Goal: Task Accomplishment & Management: Complete application form

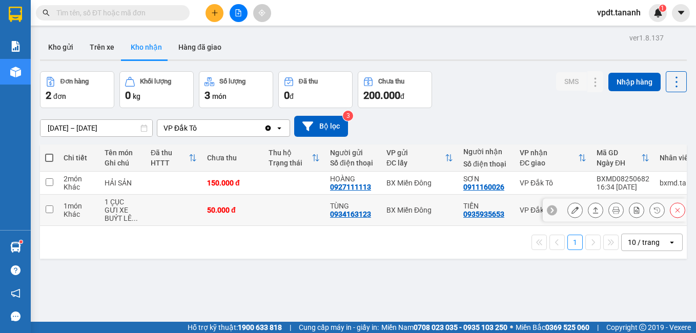
click at [47, 213] on td at bounding box center [49, 210] width 18 height 31
checkbox input "true"
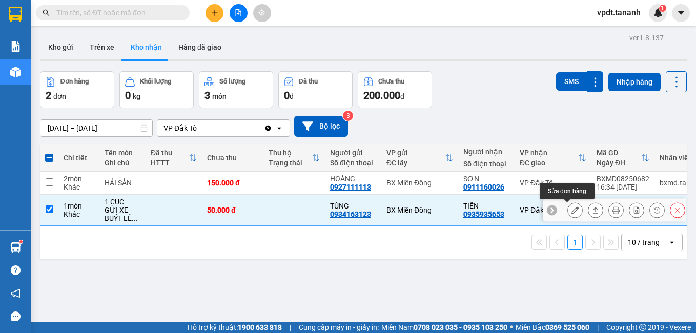
click at [572, 209] on icon at bounding box center [575, 210] width 7 height 7
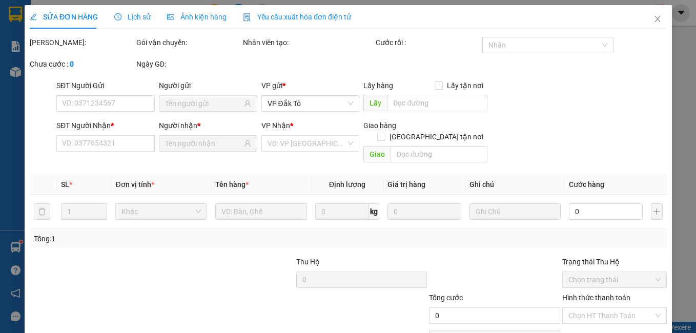
type input "0934163123"
type input "TÙNG"
type input "0935935653"
type input "TIẾN"
type input "50.000"
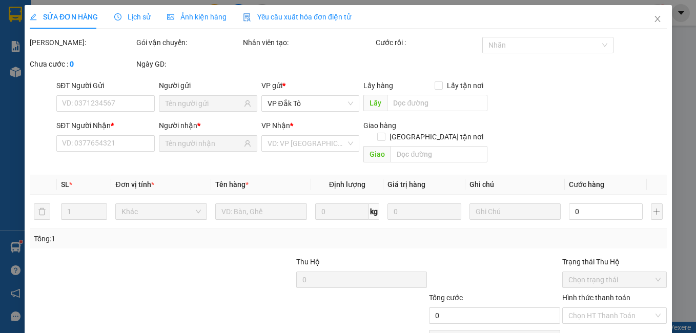
type input "50.000"
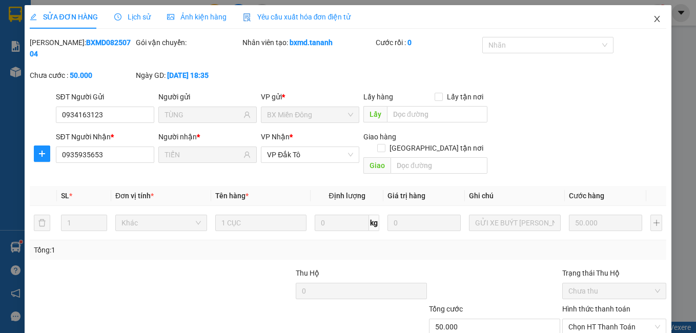
click at [653, 19] on icon "close" at bounding box center [657, 19] width 8 height 8
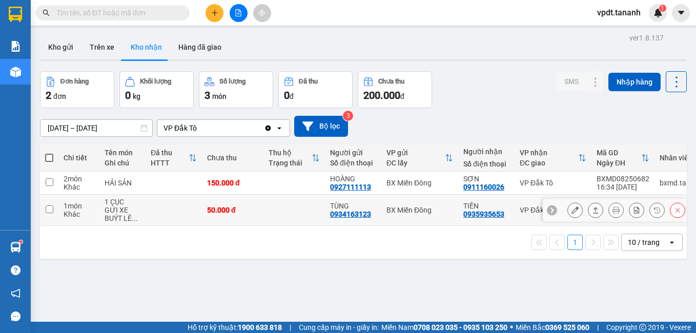
click at [47, 210] on input "checkbox" at bounding box center [50, 210] width 8 height 8
checkbox input "true"
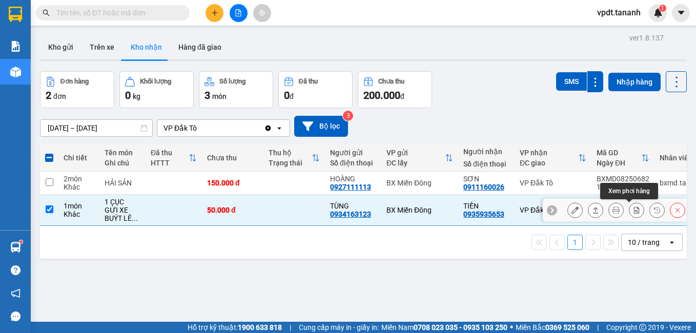
click at [633, 209] on icon at bounding box center [636, 210] width 7 height 7
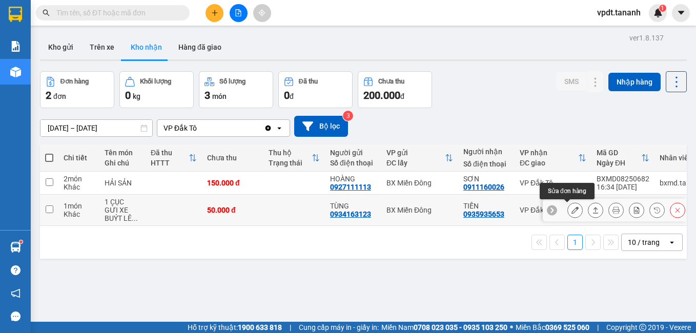
click at [572, 210] on icon at bounding box center [575, 210] width 7 height 7
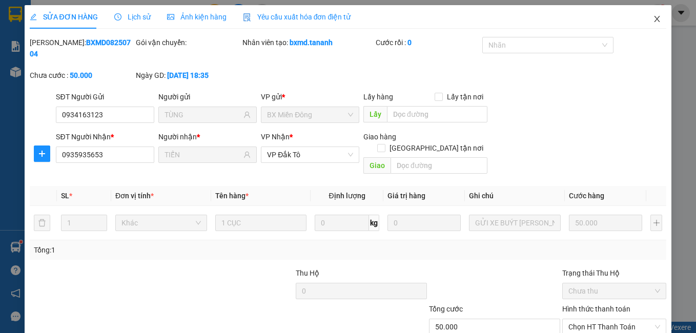
click at [653, 18] on icon "close" at bounding box center [657, 19] width 8 height 8
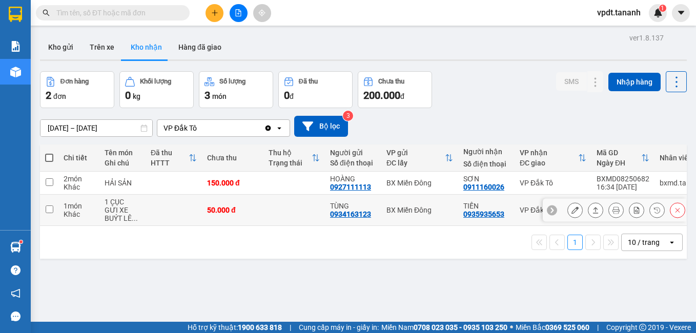
click at [48, 209] on input "checkbox" at bounding box center [50, 210] width 8 height 8
checkbox input "true"
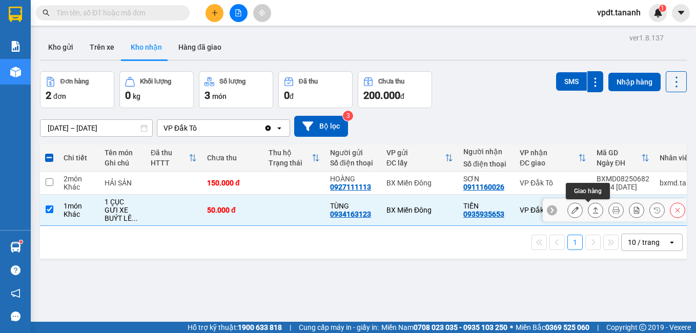
click at [593, 209] on icon at bounding box center [596, 210] width 6 height 6
click at [573, 209] on button at bounding box center [575, 211] width 14 height 18
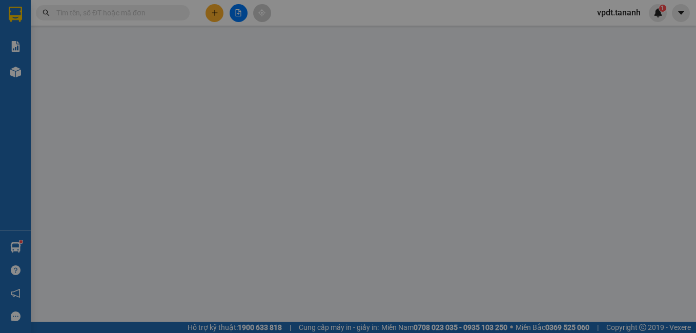
type input "0934163123"
type input "TÙNG"
type input "0935935653"
type input "TIẾN"
type input "50.000"
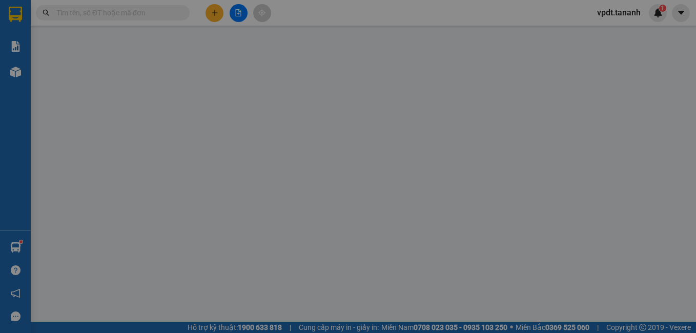
type input "50.000"
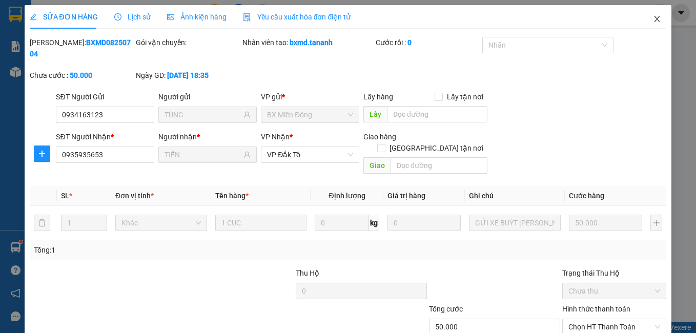
click at [655, 16] on span "Close" at bounding box center [657, 19] width 29 height 29
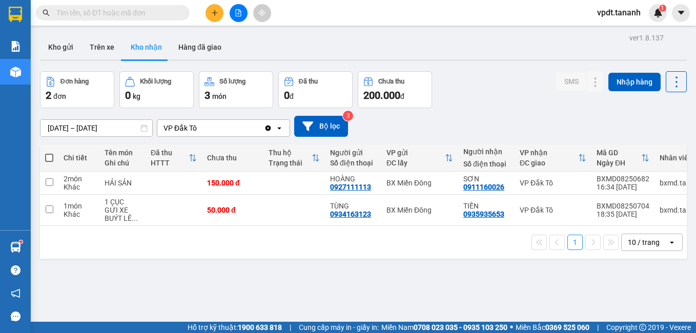
click at [143, 41] on button "Kho nhận" at bounding box center [147, 47] width 48 height 25
click at [100, 43] on button "Trên xe" at bounding box center [102, 47] width 41 height 25
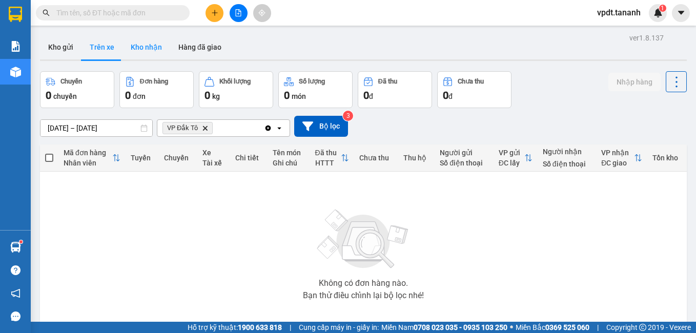
click at [145, 45] on button "Kho nhận" at bounding box center [147, 47] width 48 height 25
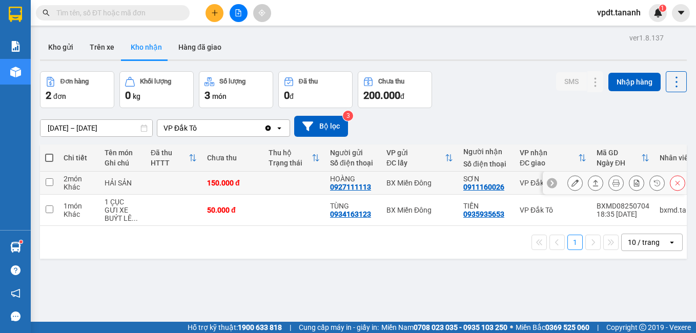
click at [46, 178] on input "checkbox" at bounding box center [50, 182] width 8 height 8
checkbox input "true"
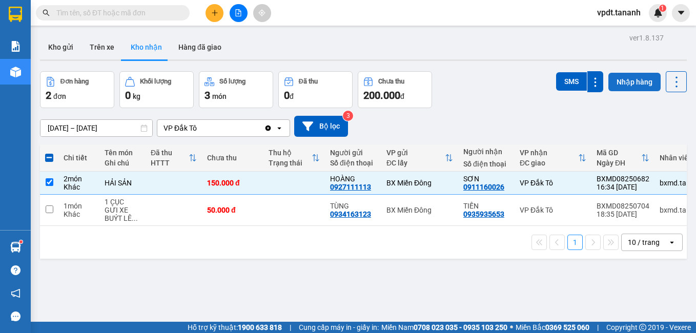
click at [626, 81] on button "Nhập hàng" at bounding box center [635, 82] width 52 height 18
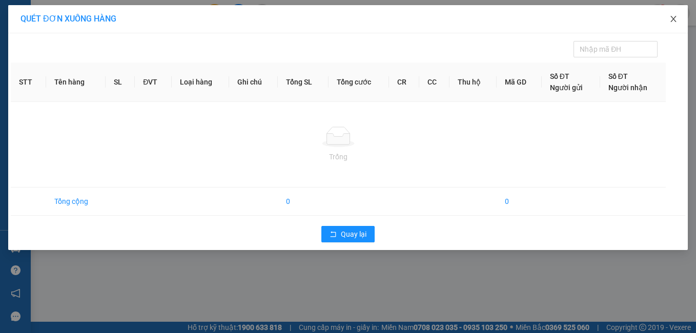
click at [674, 16] on icon "close" at bounding box center [674, 19] width 8 height 8
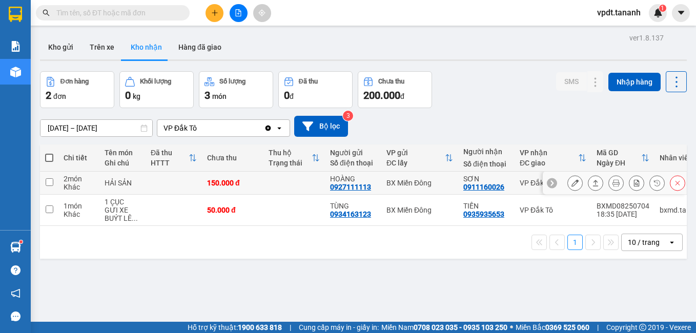
click at [52, 181] on input "checkbox" at bounding box center [50, 182] width 8 height 8
checkbox input "true"
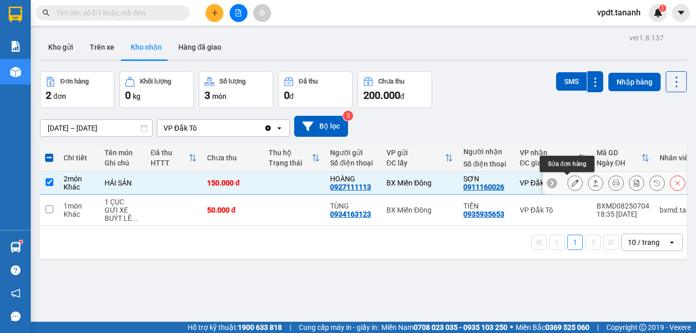
click at [568, 180] on button at bounding box center [575, 183] width 14 height 18
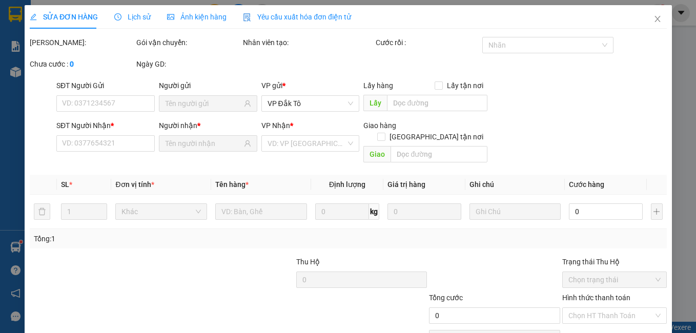
type input "0927111113"
type input "HOÀNG"
type input "0911160026"
type input "SƠN"
type input "150.000"
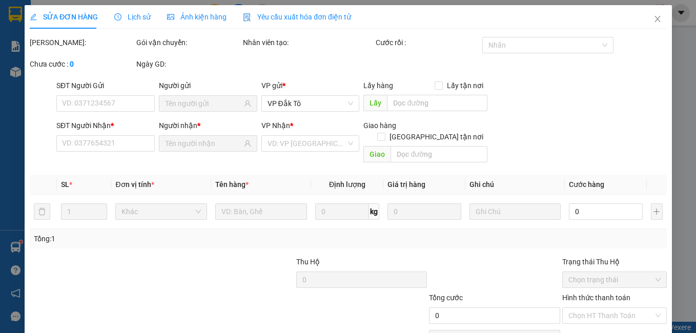
type input "150.000"
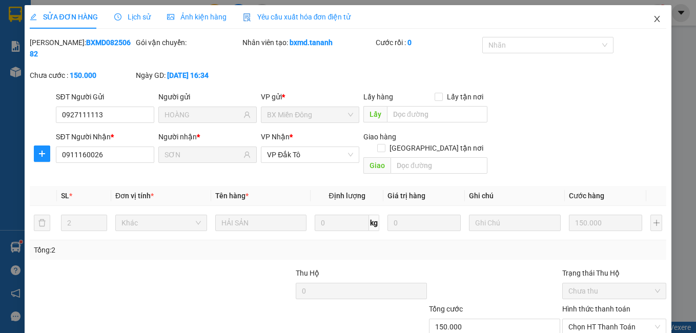
click at [655, 18] on span "Close" at bounding box center [657, 19] width 29 height 29
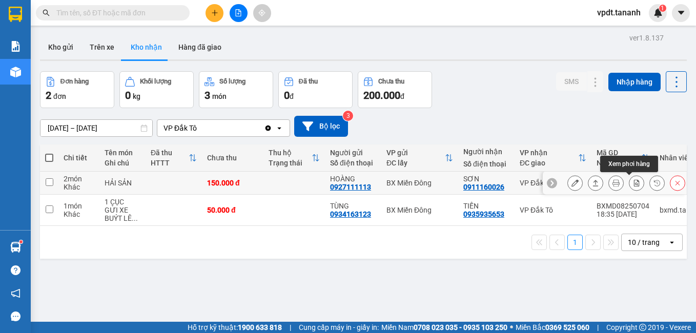
click at [630, 188] on button at bounding box center [637, 183] width 14 height 18
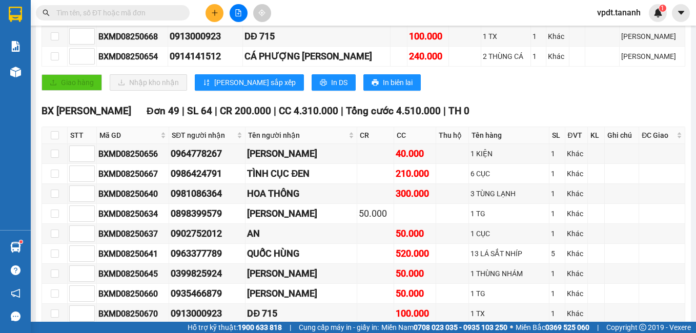
scroll to position [205, 0]
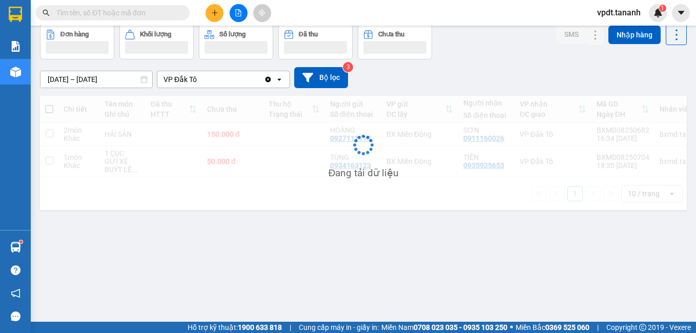
scroll to position [47, 0]
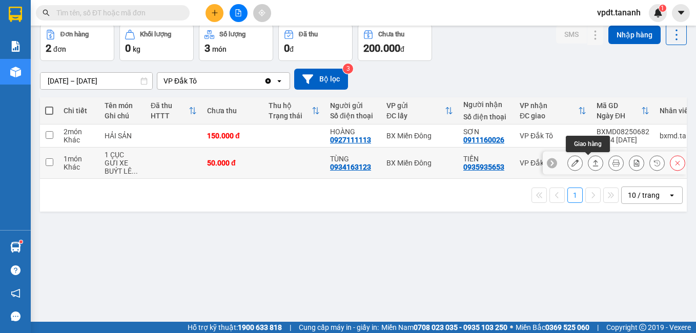
click at [592, 163] on icon at bounding box center [595, 162] width 7 height 7
click at [572, 160] on icon at bounding box center [575, 162] width 7 height 7
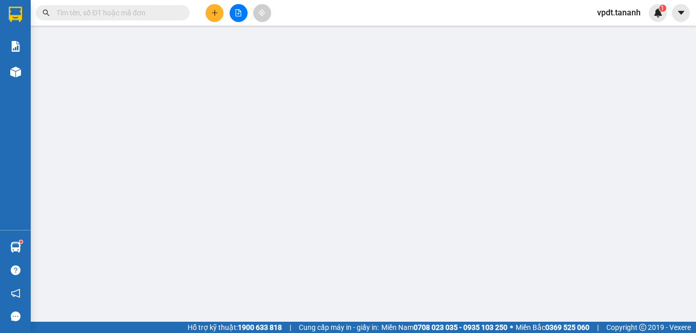
type input "0934163123"
type input "TÙNG"
type input "0935935653"
type input "TIẾN"
type input "50.000"
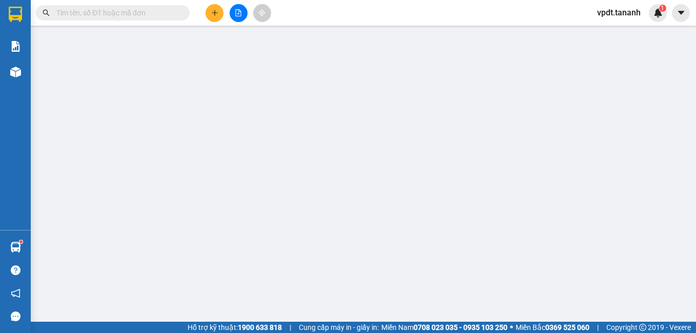
type input "50.000"
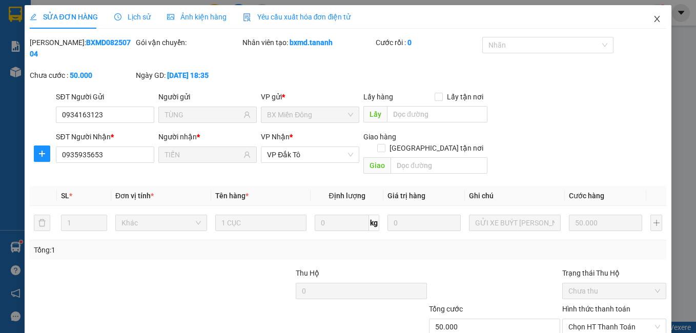
click at [653, 22] on icon "close" at bounding box center [657, 19] width 8 height 8
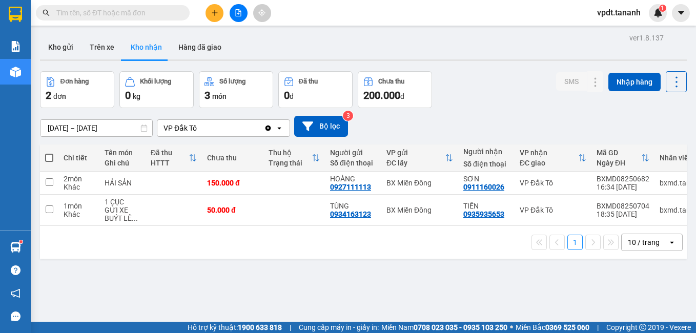
click at [50, 158] on span at bounding box center [49, 158] width 8 height 8
click at [49, 153] on input "checkbox" at bounding box center [49, 153] width 0 height 0
checkbox input "true"
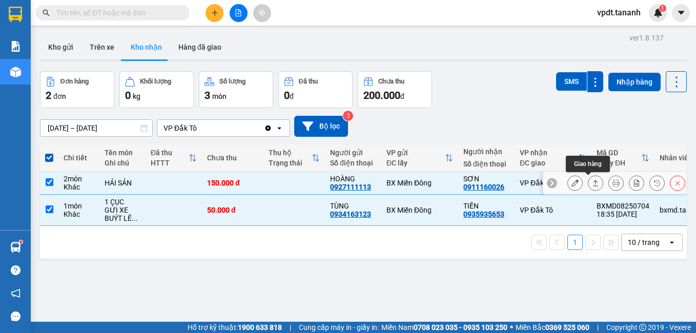
click at [589, 185] on button at bounding box center [596, 183] width 14 height 18
click at [572, 185] on icon at bounding box center [575, 182] width 7 height 7
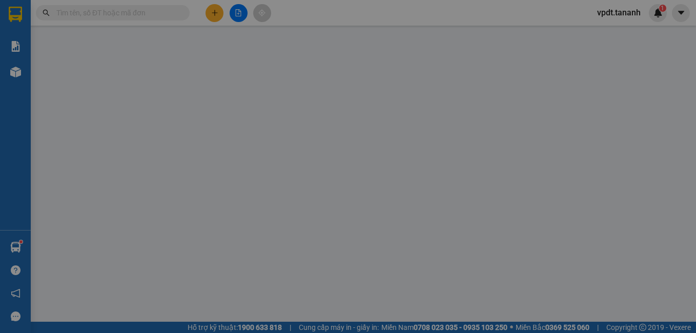
type input "0927111113"
type input "HOÀNG"
type input "0911160026"
type input "SƠN"
type input "150.000"
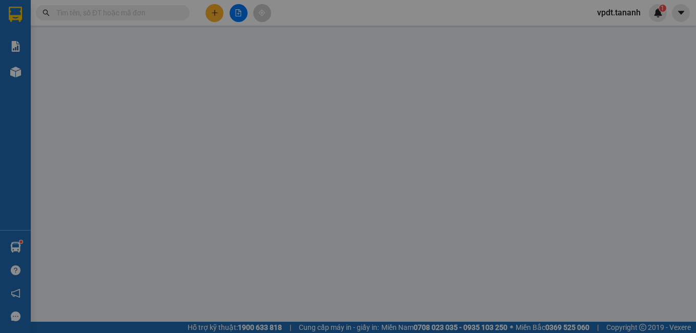
type input "150.000"
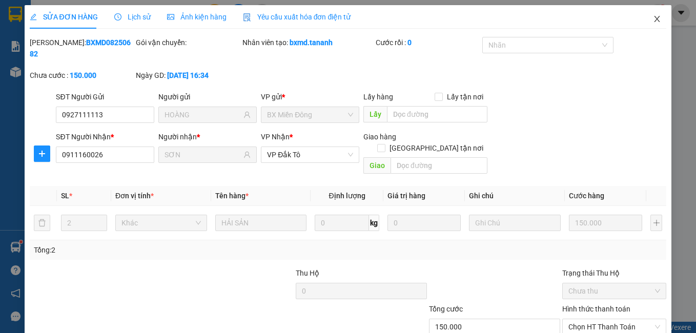
click at [656, 13] on span "Close" at bounding box center [657, 19] width 29 height 29
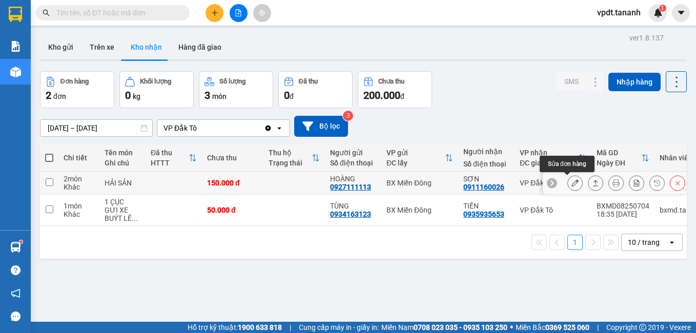
click at [568, 178] on button at bounding box center [575, 183] width 14 height 18
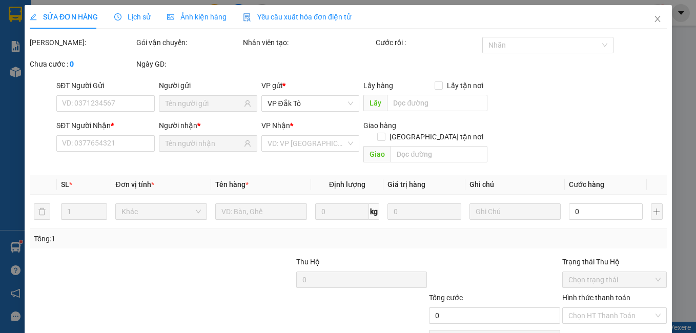
type input "0927111113"
type input "HOÀNG"
type input "0911160026"
type input "SƠN"
type input "150.000"
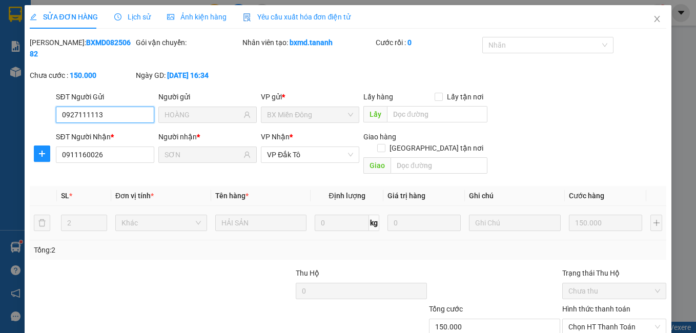
scroll to position [48, 0]
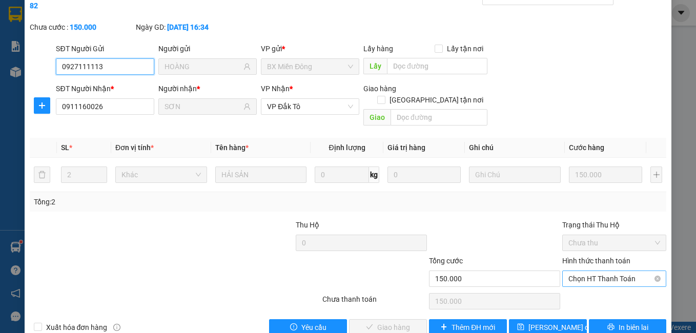
click at [591, 271] on span "Chọn HT Thanh Toán" at bounding box center [615, 278] width 92 height 15
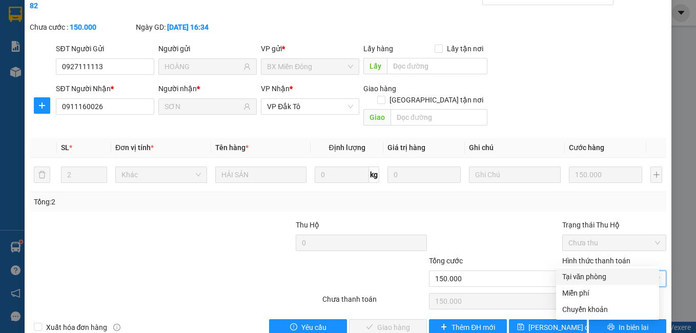
click at [597, 272] on div "Tại văn phòng" at bounding box center [607, 276] width 91 height 11
type input "0"
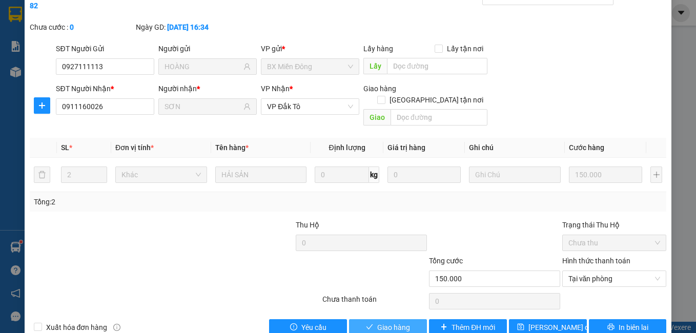
click at [384, 322] on span "Giao hàng" at bounding box center [393, 327] width 33 height 11
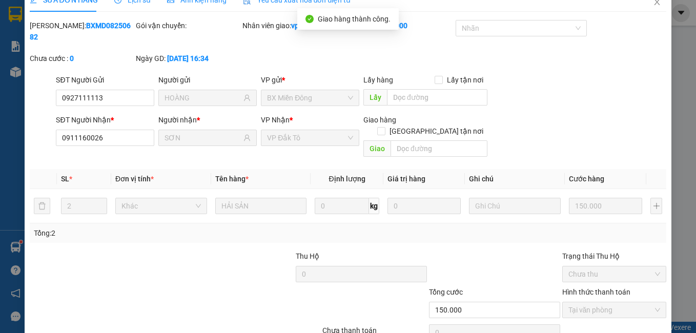
scroll to position [0, 0]
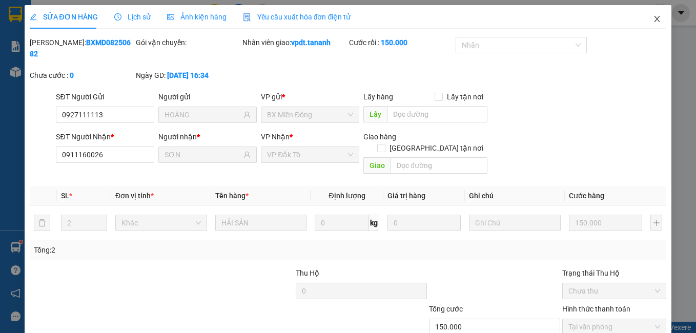
click at [650, 15] on span "Close" at bounding box center [657, 19] width 29 height 29
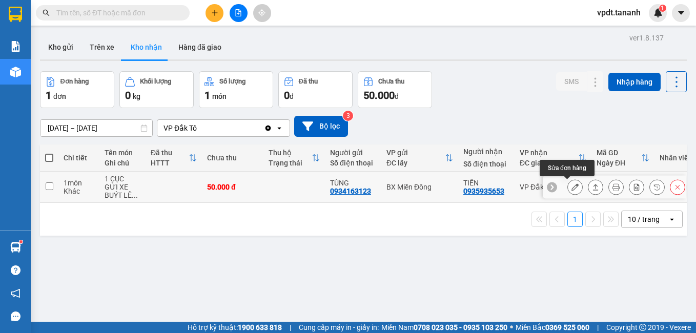
click at [568, 185] on button at bounding box center [575, 187] width 14 height 18
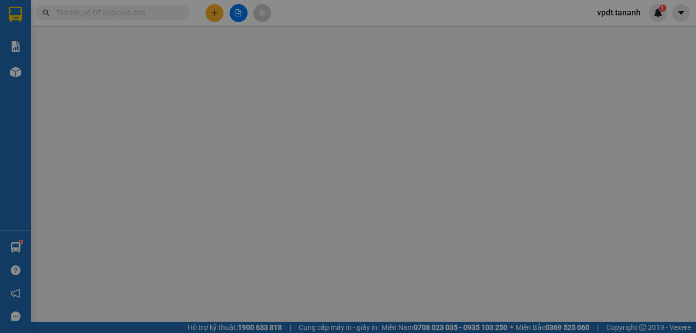
type input "0934163123"
type input "TÙNG"
type input "0935935653"
type input "TIẾN"
type input "50.000"
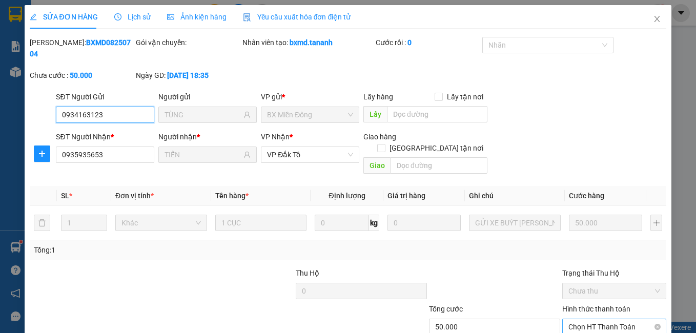
click at [593, 319] on span "Chọn HT Thanh Toán" at bounding box center [615, 326] width 92 height 15
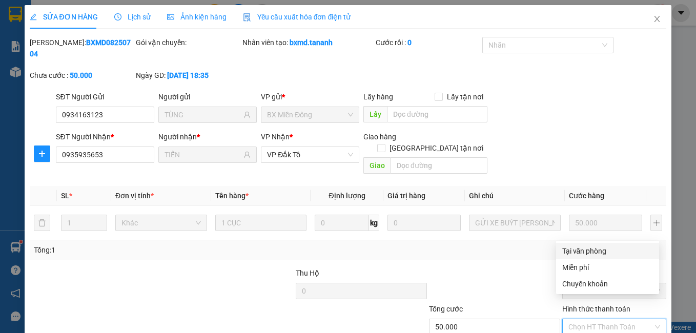
click at [597, 250] on div "Tại văn phòng" at bounding box center [607, 251] width 91 height 11
type input "0"
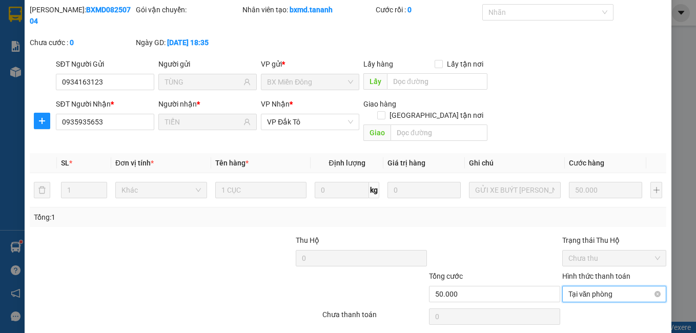
scroll to position [48, 0]
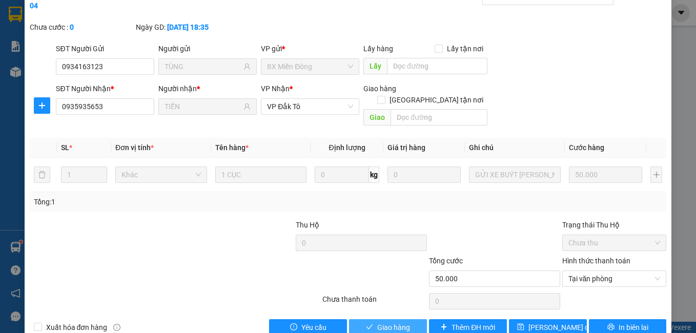
click at [392, 322] on span "Giao hàng" at bounding box center [393, 327] width 33 height 11
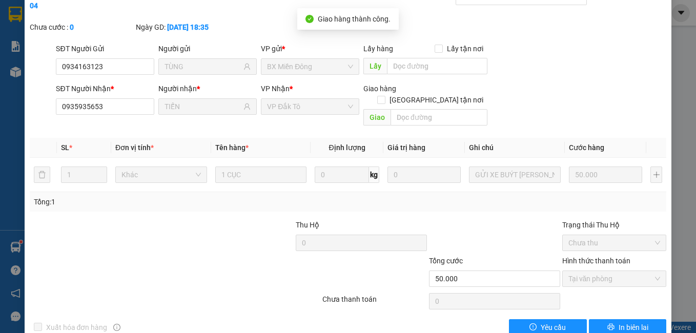
scroll to position [0, 0]
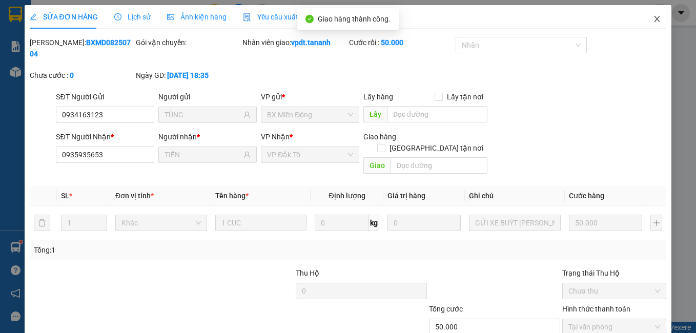
click at [655, 16] on span "Close" at bounding box center [657, 19] width 29 height 29
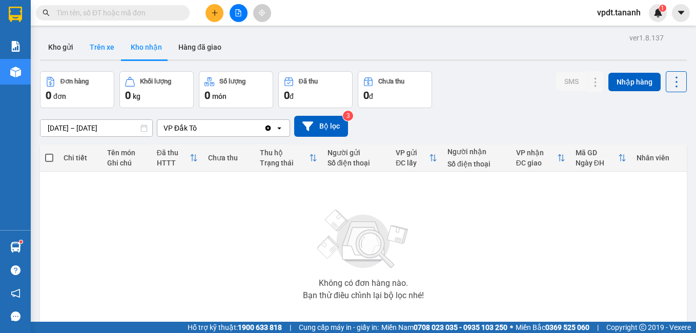
click at [107, 47] on button "Trên xe" at bounding box center [102, 47] width 41 height 25
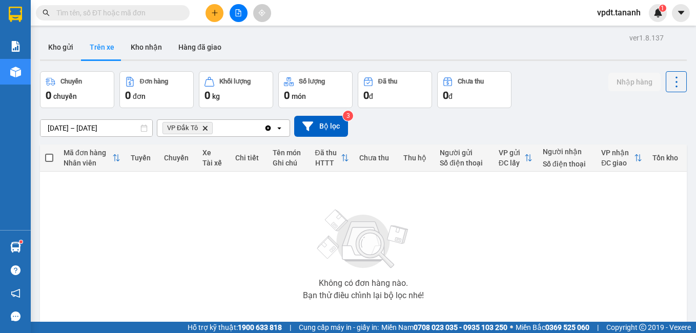
click at [205, 131] on icon "Delete" at bounding box center [205, 128] width 6 height 6
